Goal: Contribute content: Add original content to the website for others to see

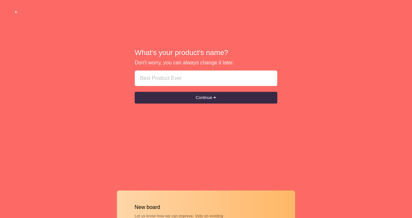
drag, startPoint x: 373, startPoint y: 81, endPoint x: 333, endPoint y: 88, distance: 40.2
click at [373, 81] on div "What's your product's name? Don't worry, you can always change it later. Contin…" at bounding box center [206, 76] width 412 height 153
paste input "🅠ℚ𝔮𝔲𝔫sou🔗㊃㊃㊆㊇19👆🏿IoOsong68"
drag, startPoint x: 243, startPoint y: 79, endPoint x: 226, endPoint y: 80, distance: 16.2
click at [226, 80] on input "🅠ℚ𝔮𝔲𝔫sou🔗㊃㊃㊆㊇19👆🏿IoOsong68" at bounding box center [206, 79] width 132 height 16
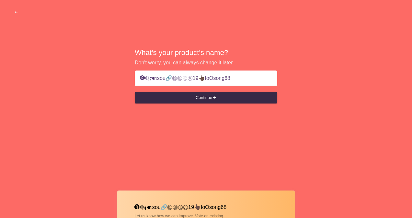
click at [226, 80] on input "🅠ℚ𝔮𝔲𝔫sou🔗㊃㊃㊆㊇19👆🏿IoOsong68" at bounding box center [206, 79] width 132 height 16
drag, startPoint x: 226, startPoint y: 79, endPoint x: 173, endPoint y: 81, distance: 53.1
click at [173, 81] on input "🅠ℚ𝔮𝔲𝔫sou🔗㊃㊃㊆㊇19👆🏿IoOs68" at bounding box center [206, 79] width 132 height 16
click at [142, 77] on input "🅠ℚ𝔮𝔲𝔫sou🔗" at bounding box center [206, 79] width 132 height 16
paste input "㊃㊃㊆㊇19👆🏿IoOs68"
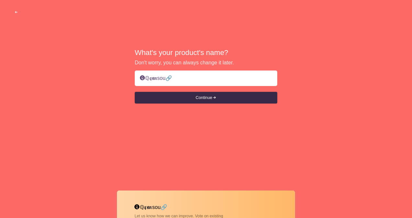
type input "㊃㊃㊆㊇19👆🏿IoOs68🅠ℚ𝔮𝔲𝔫sou🔗"
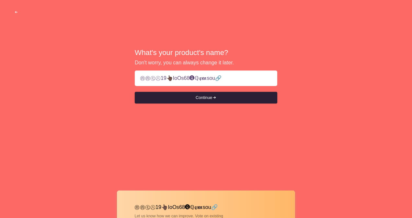
click at [200, 99] on button "Continue" at bounding box center [206, 98] width 142 height 12
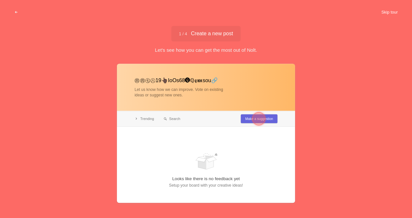
click at [382, 10] on button "Skip tour" at bounding box center [389, 12] width 32 height 12
